Goal: Task Accomplishment & Management: Manage account settings

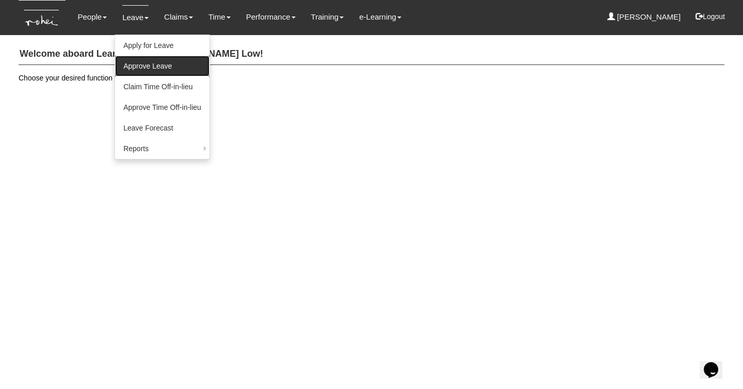
click at [132, 61] on link "Approve Leave" at bounding box center [162, 66] width 94 height 21
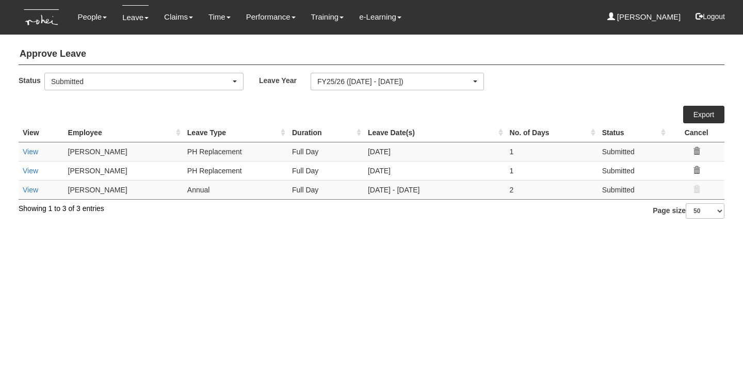
select select "50"
drag, startPoint x: 165, startPoint y: 253, endPoint x: 140, endPoint y: 213, distance: 47.5
click at [165, 229] on html "Toggle navigation People Personal Information Staff Directory Leave Apply for L…" at bounding box center [371, 114] width 743 height 229
click at [25, 150] on link "View" at bounding box center [30, 152] width 15 height 8
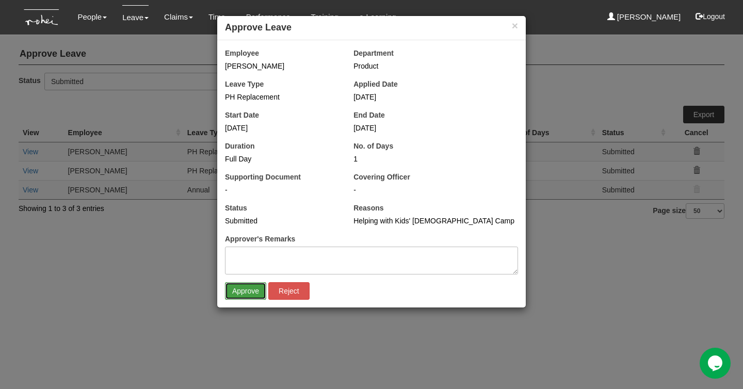
click at [246, 292] on input "Approve" at bounding box center [245, 291] width 41 height 18
select select "50"
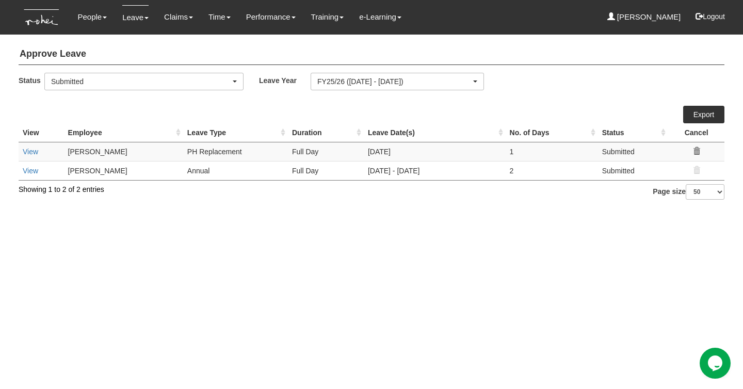
click at [123, 210] on html "Toggle navigation People Personal Information Staff Directory Leave Apply for L…" at bounding box center [371, 105] width 743 height 210
click at [29, 150] on link "View" at bounding box center [30, 152] width 15 height 8
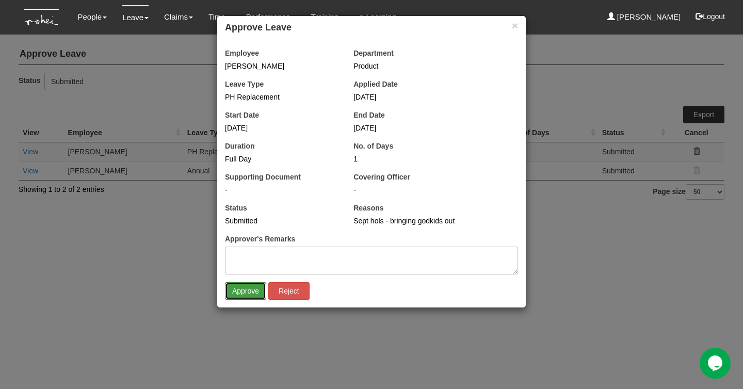
click at [237, 294] on input "Approve" at bounding box center [245, 291] width 41 height 18
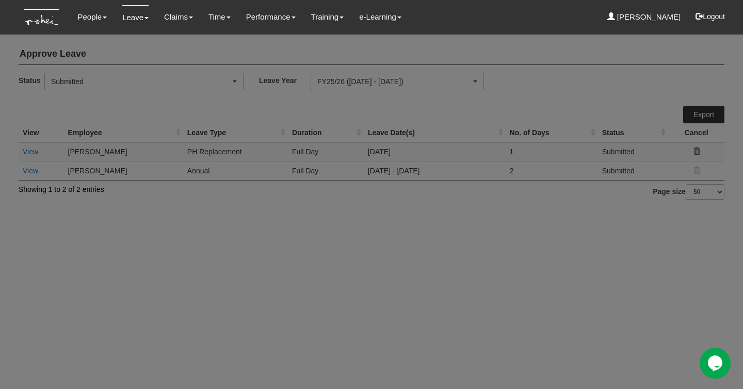
select select "50"
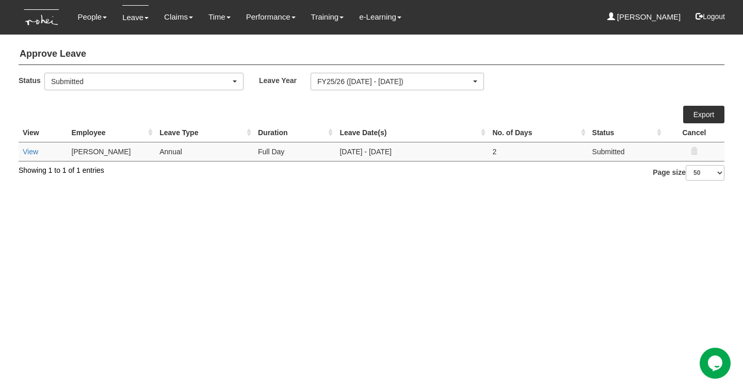
click at [209, 191] on html "Toggle navigation People Personal Information Staff Directory Leave Apply for L…" at bounding box center [371, 95] width 743 height 191
drag, startPoint x: 163, startPoint y: 214, endPoint x: 67, endPoint y: 151, distance: 115.1
click at [163, 191] on html "Toggle navigation People Personal Information Staff Directory Leave Apply for L…" at bounding box center [371, 95] width 743 height 191
click at [26, 150] on link "View" at bounding box center [30, 152] width 15 height 8
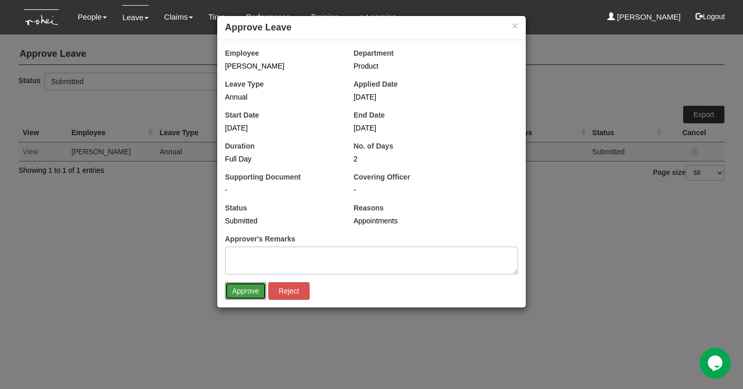
click at [240, 289] on input "Approve" at bounding box center [245, 291] width 41 height 18
select select "50"
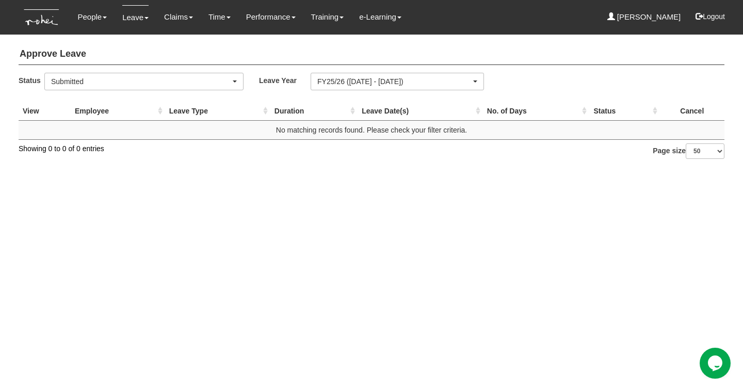
click at [156, 169] on html "Toggle navigation People Personal Information Staff Directory Leave Apply for L…" at bounding box center [371, 84] width 743 height 169
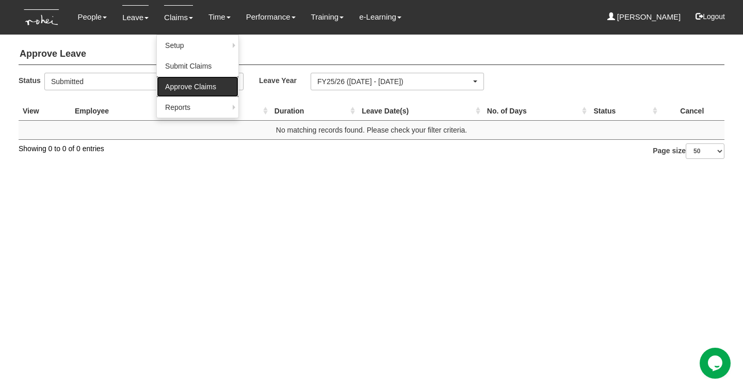
click at [175, 83] on link "Approve Claims" at bounding box center [198, 86] width 82 height 21
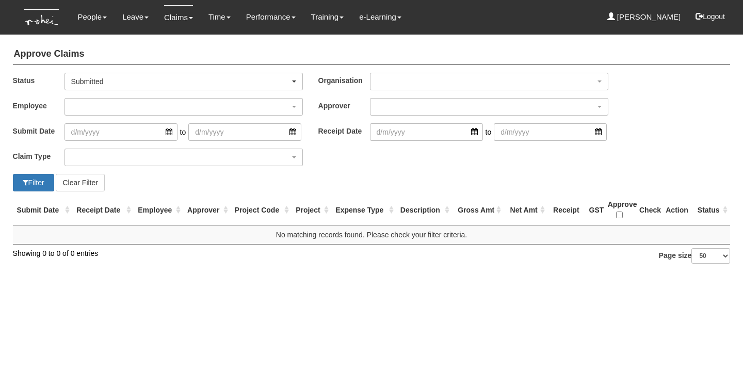
select select "50"
